Goal: Transaction & Acquisition: Obtain resource

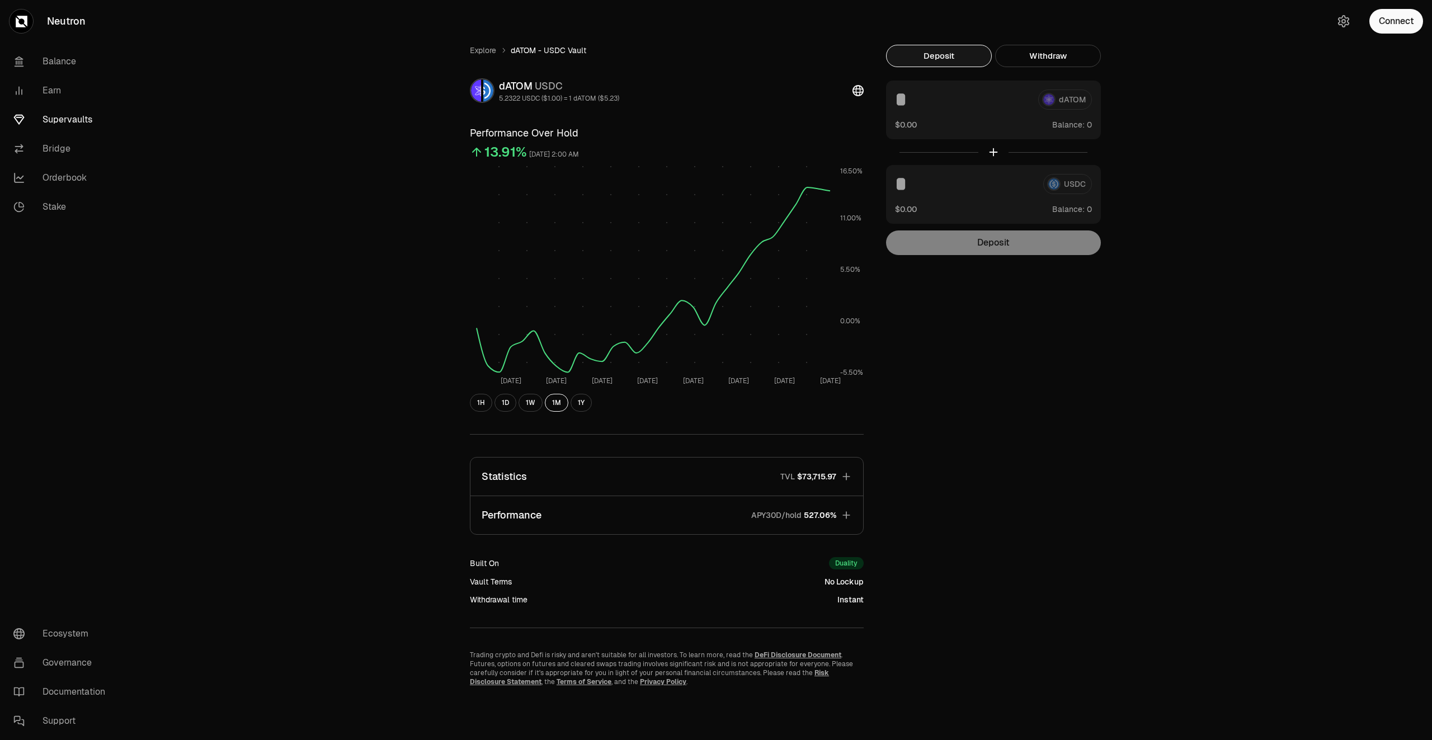
click at [57, 114] on link "Supervaults" at bounding box center [62, 119] width 116 height 29
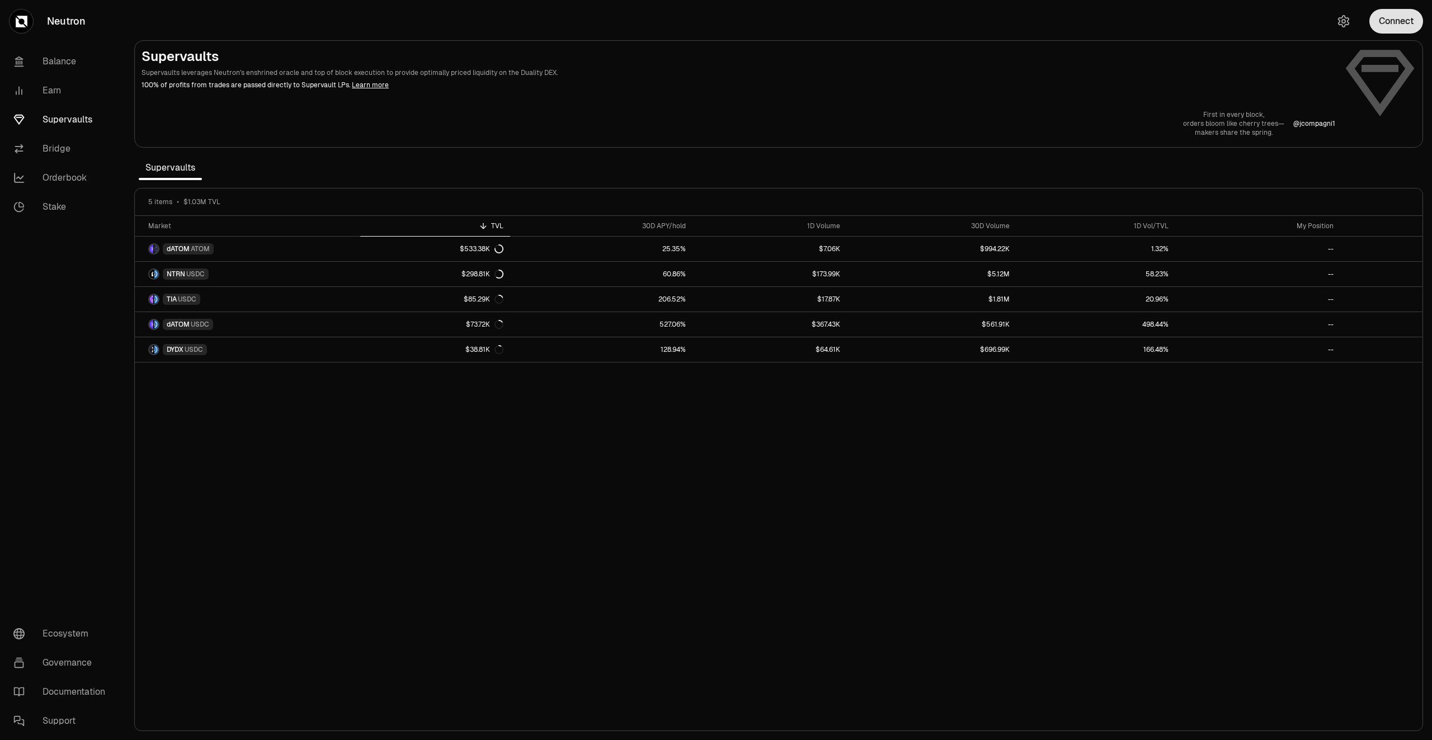
click at [1407, 16] on button "Connect" at bounding box center [1396, 21] width 54 height 25
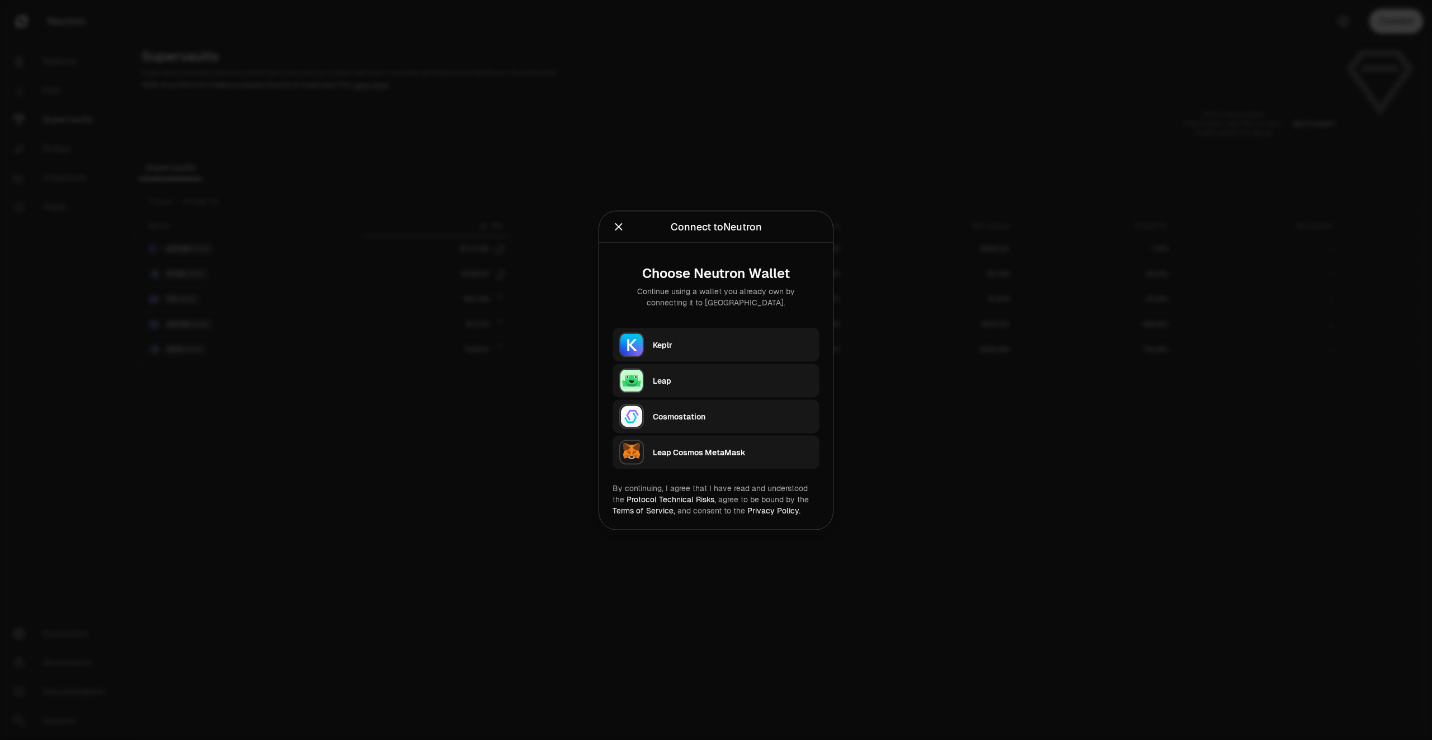
click at [723, 351] on div "Keplr" at bounding box center [733, 344] width 160 height 17
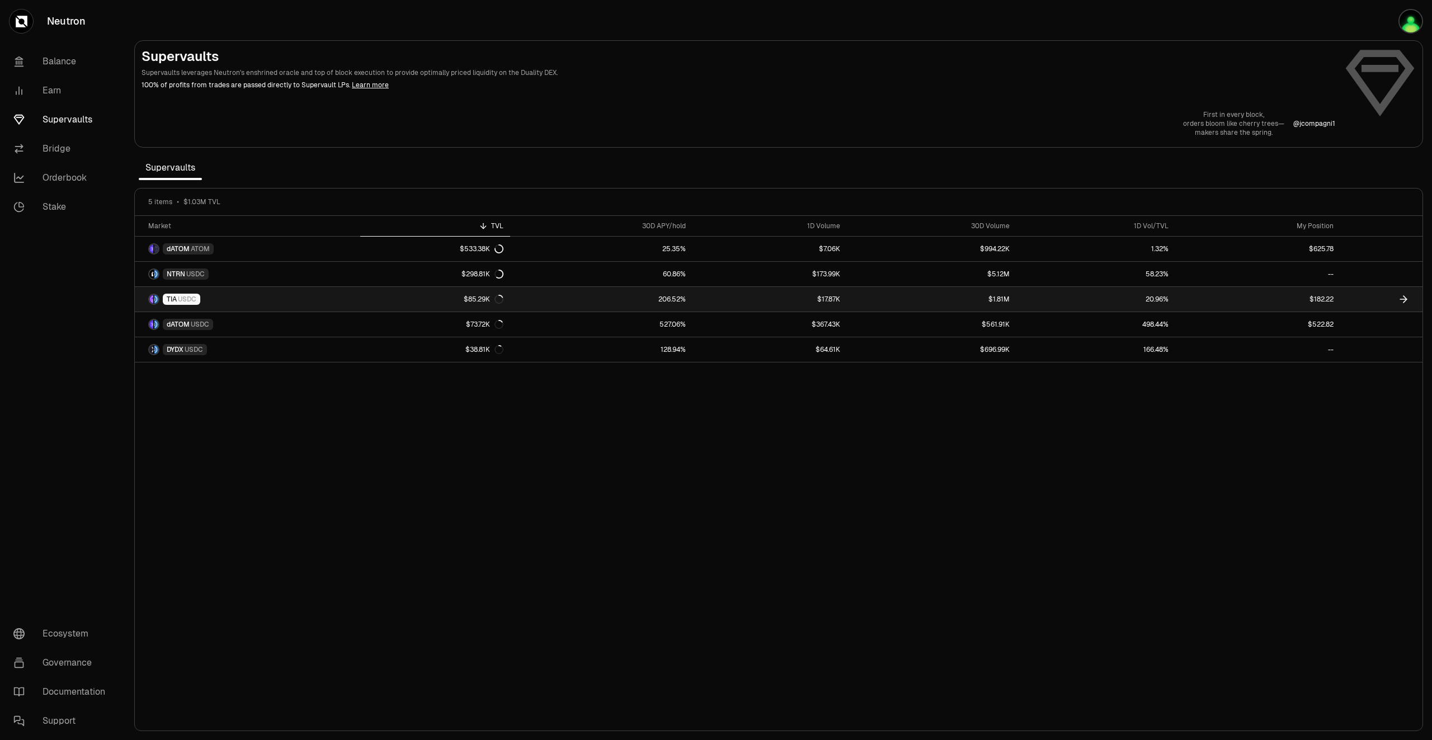
click at [1299, 299] on link "$182.22" at bounding box center [1257, 299] width 165 height 25
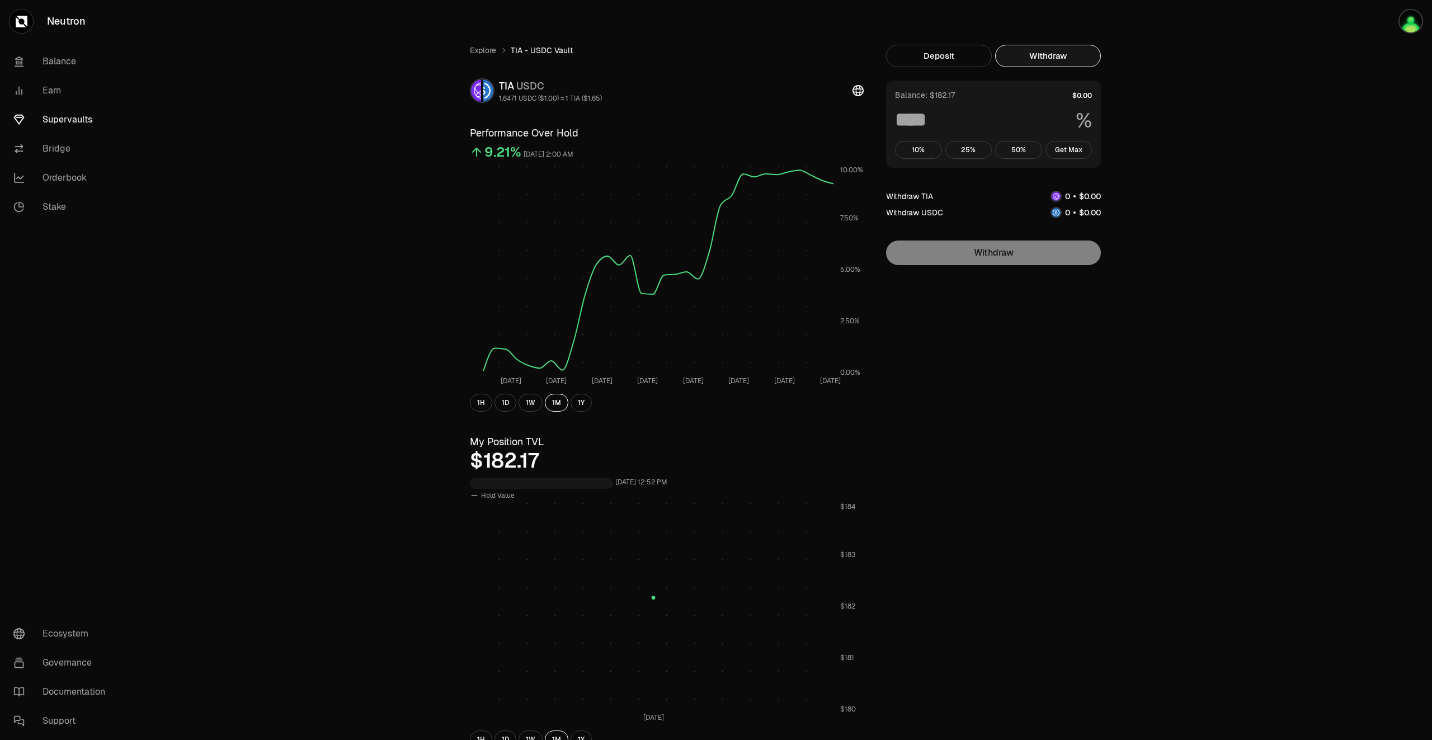
click at [1060, 62] on button "Withdraw" at bounding box center [1048, 56] width 106 height 22
click at [1060, 150] on button "Get Max" at bounding box center [1068, 150] width 47 height 18
type input "***"
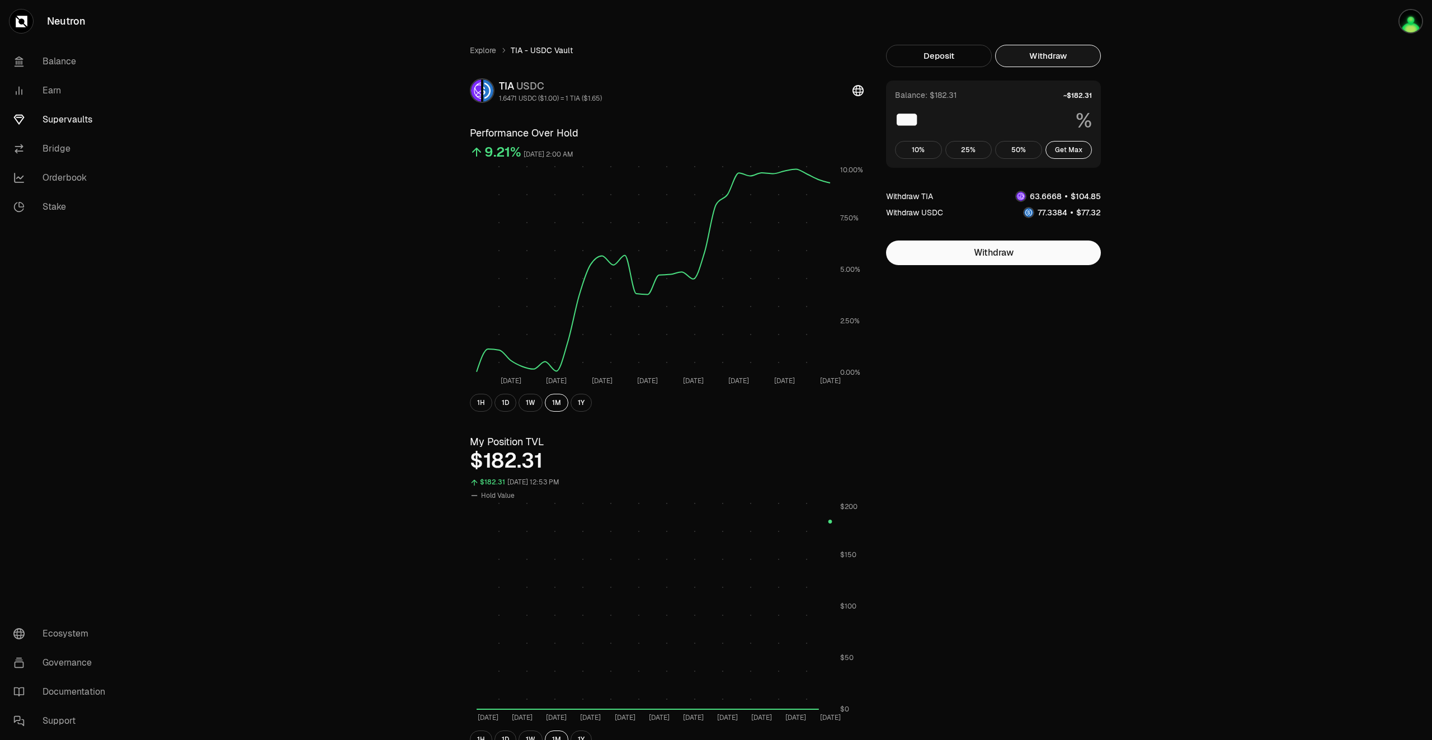
click at [82, 120] on link "Supervaults" at bounding box center [62, 119] width 116 height 29
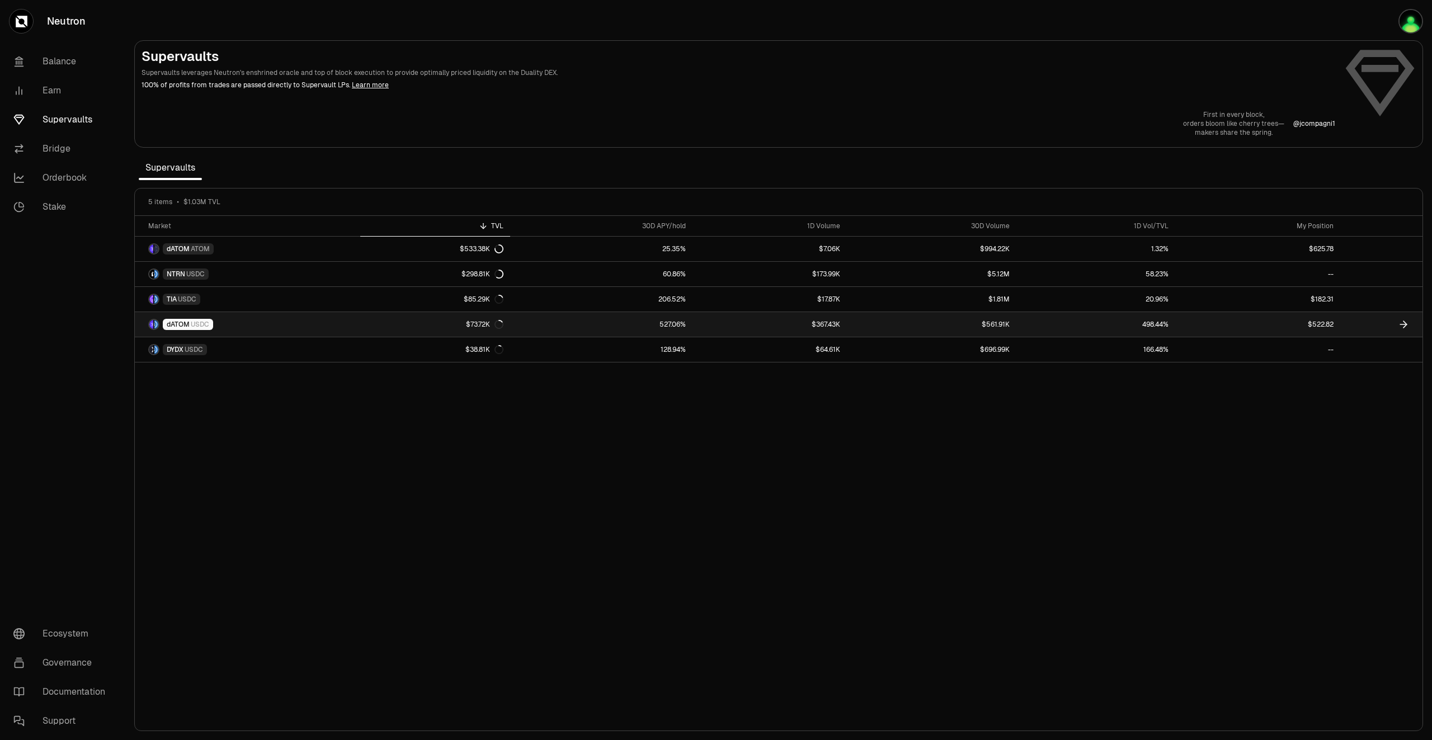
click at [1319, 321] on link "$522.82" at bounding box center [1257, 324] width 165 height 25
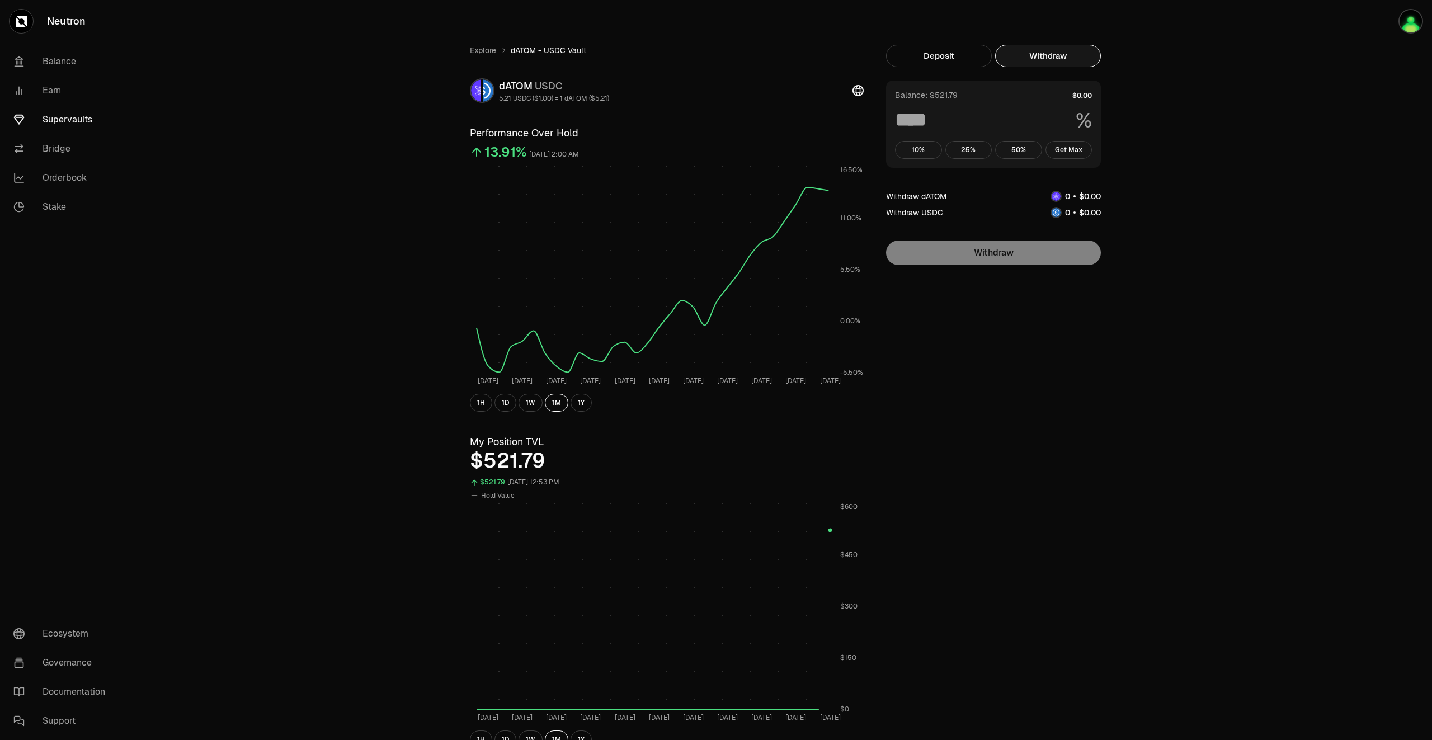
click at [1040, 60] on button "Withdraw" at bounding box center [1048, 56] width 106 height 22
click at [1062, 148] on button "Get Max" at bounding box center [1068, 150] width 47 height 18
type input "***"
click at [62, 65] on link "Balance" at bounding box center [62, 61] width 116 height 29
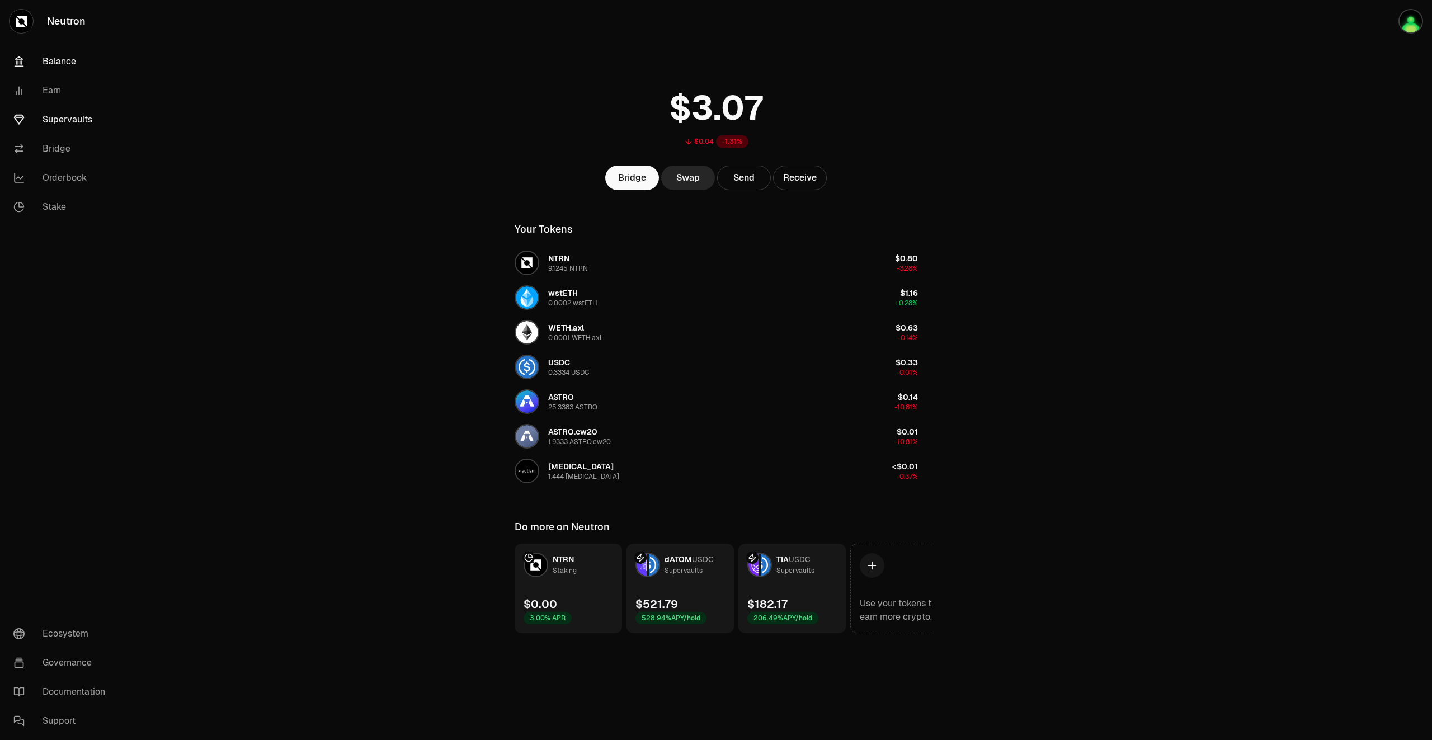
click at [69, 115] on link "Supervaults" at bounding box center [62, 119] width 116 height 29
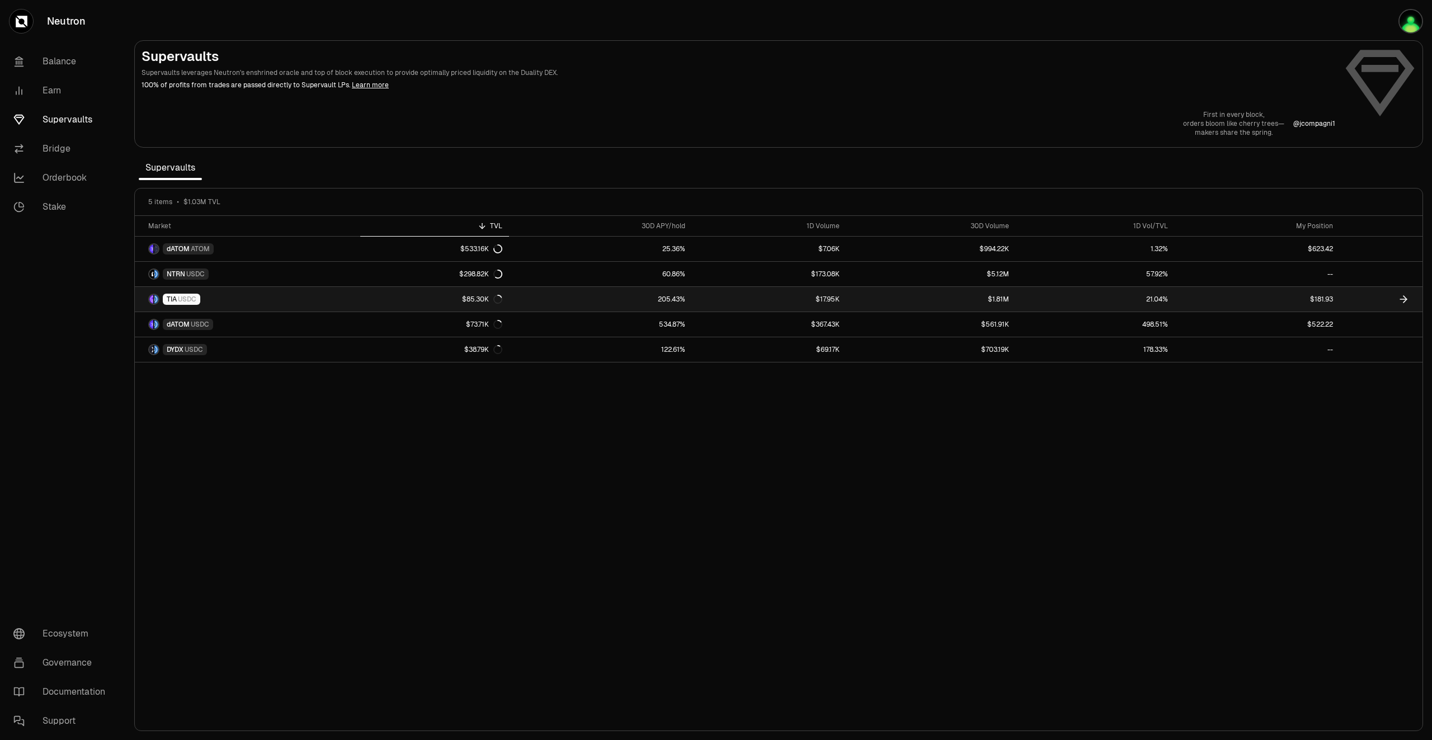
click at [1318, 300] on link "$181.93" at bounding box center [1257, 299] width 165 height 25
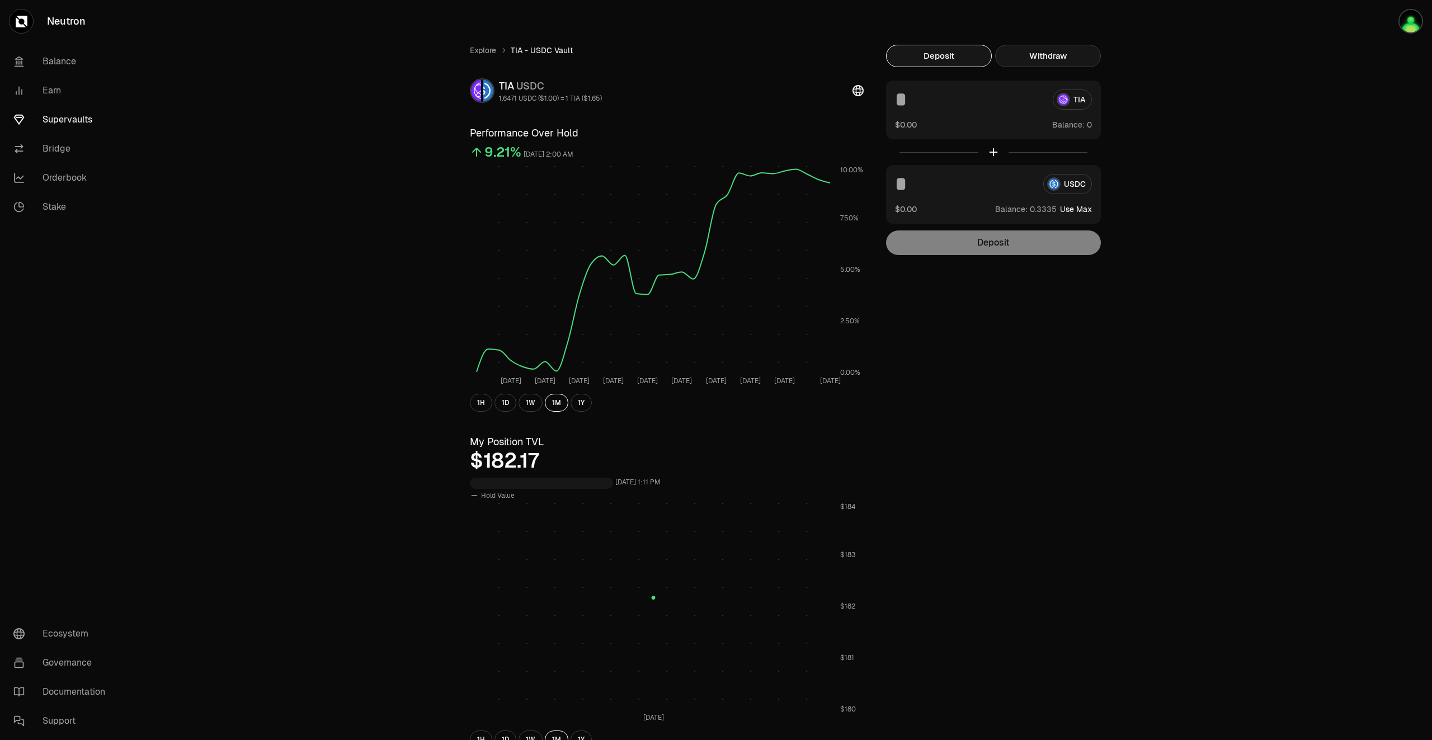
click at [1054, 54] on button "Withdraw" at bounding box center [1048, 56] width 106 height 22
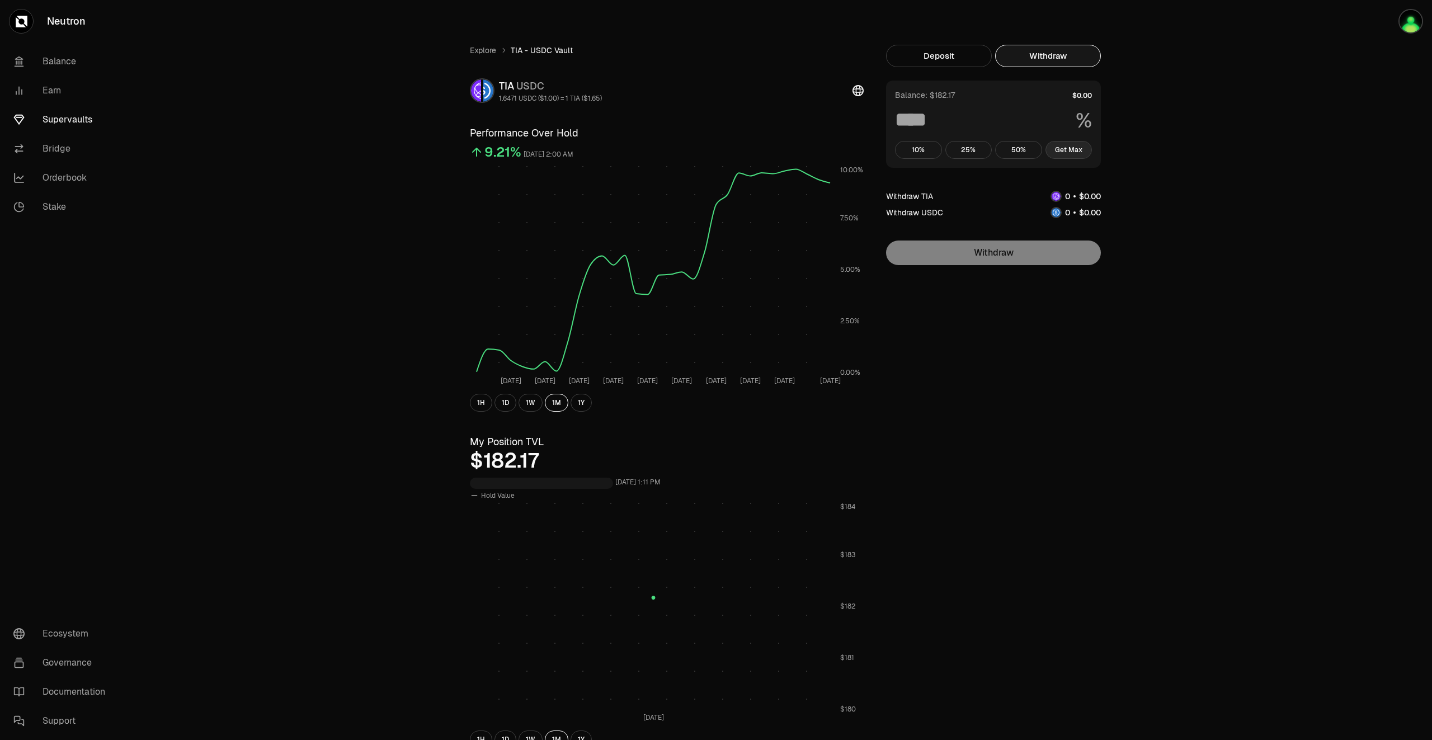
click at [1081, 152] on button "Get Max" at bounding box center [1068, 150] width 47 height 18
type input "***"
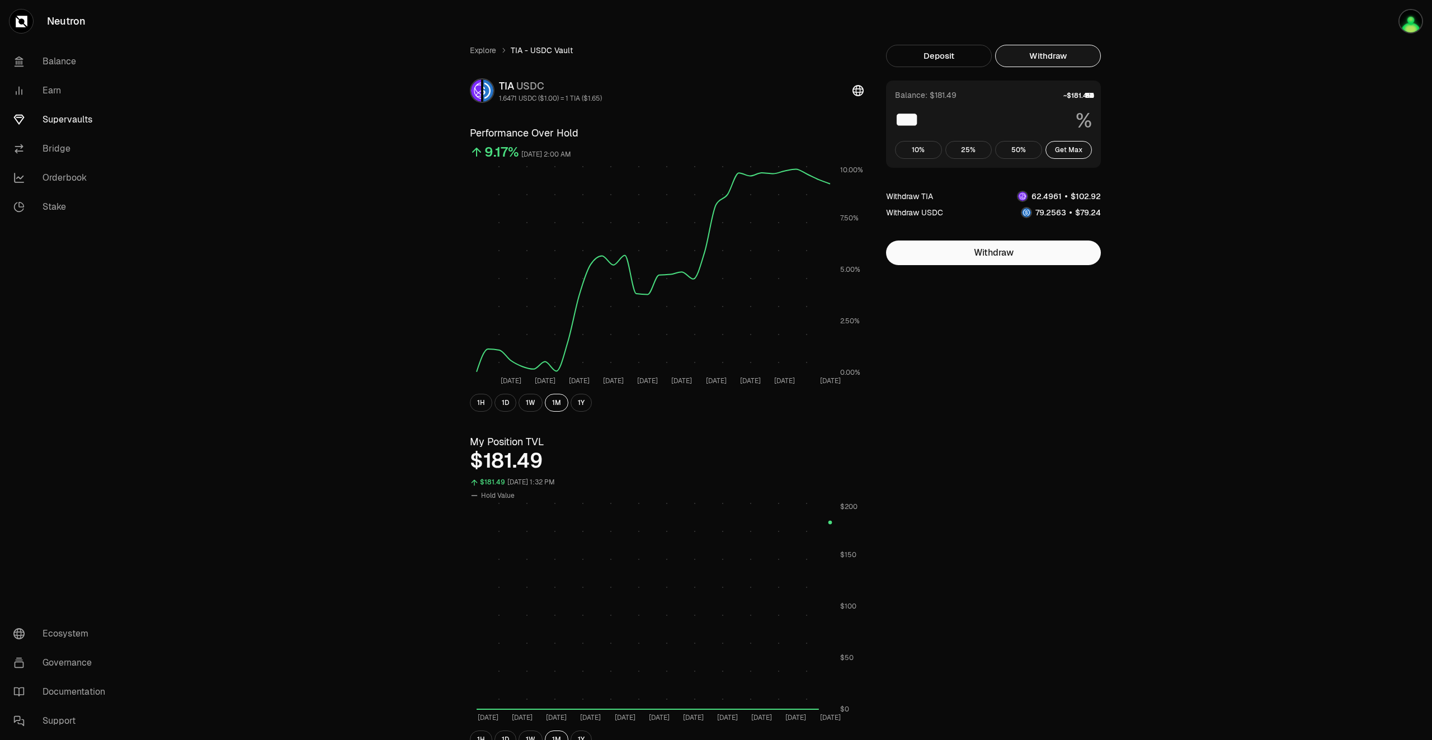
click at [98, 119] on link "Supervaults" at bounding box center [62, 119] width 116 height 29
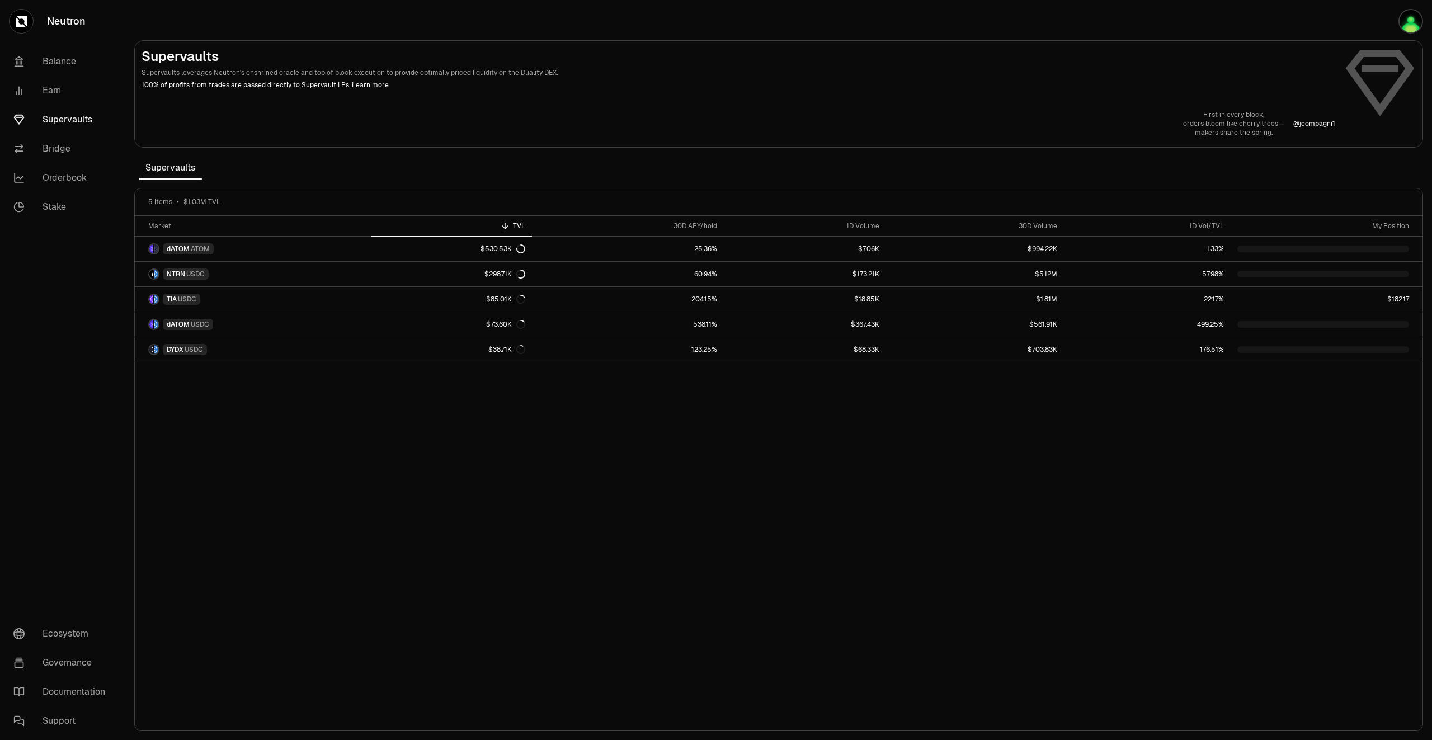
click at [82, 118] on link "Supervaults" at bounding box center [62, 119] width 116 height 29
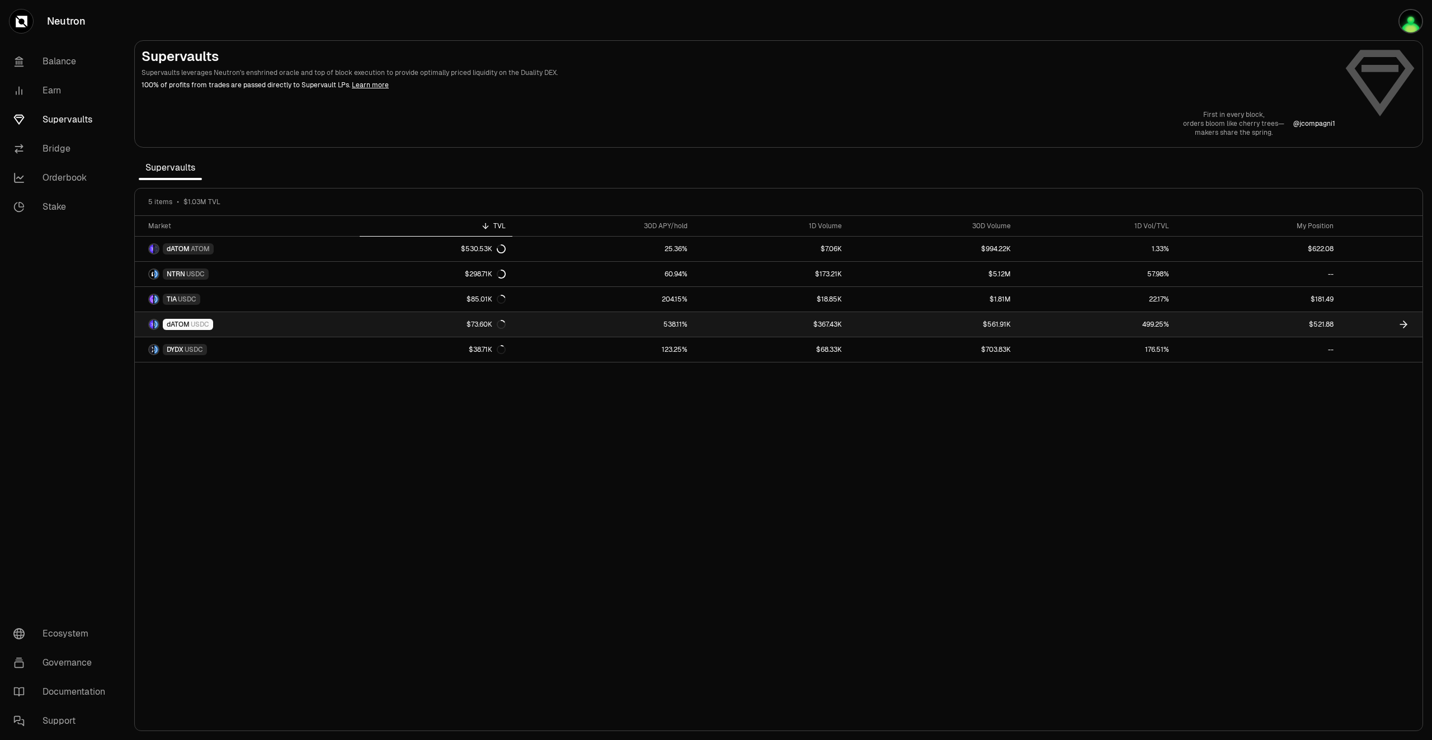
click at [1316, 326] on link "$521.88" at bounding box center [1258, 324] width 164 height 25
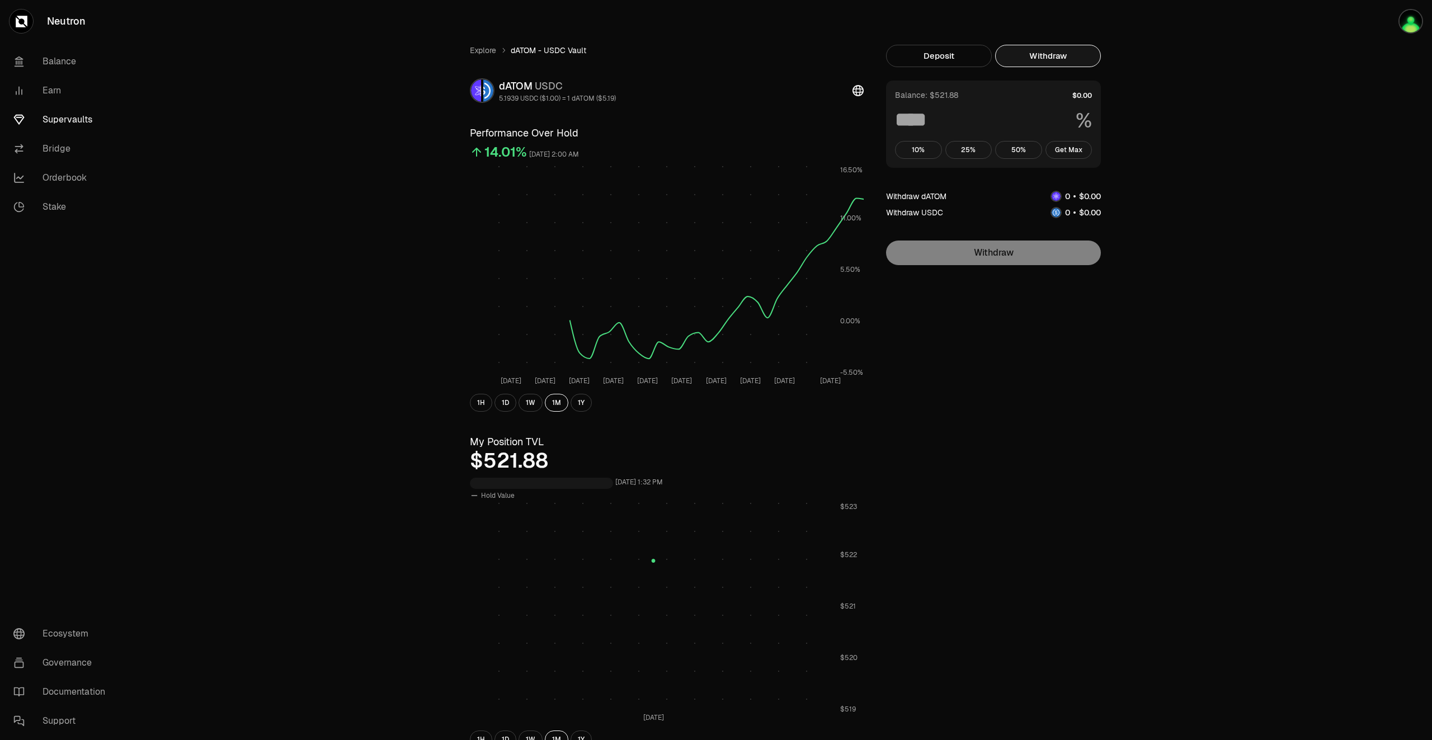
click at [1054, 60] on button "Withdraw" at bounding box center [1048, 56] width 106 height 22
click at [1069, 147] on button "Get Max" at bounding box center [1068, 150] width 47 height 18
type input "***"
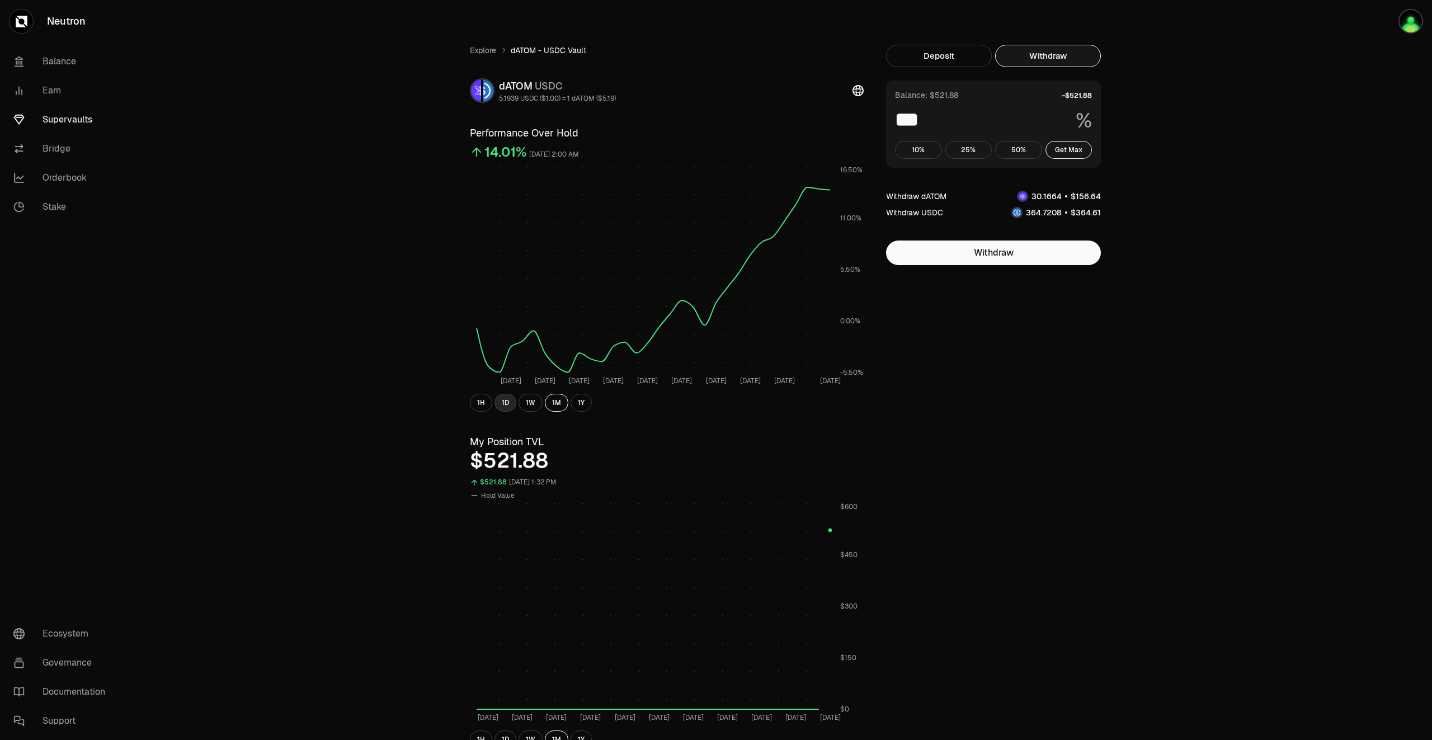
click at [502, 404] on button "1D" at bounding box center [505, 403] width 22 height 18
